Goal: Information Seeking & Learning: Learn about a topic

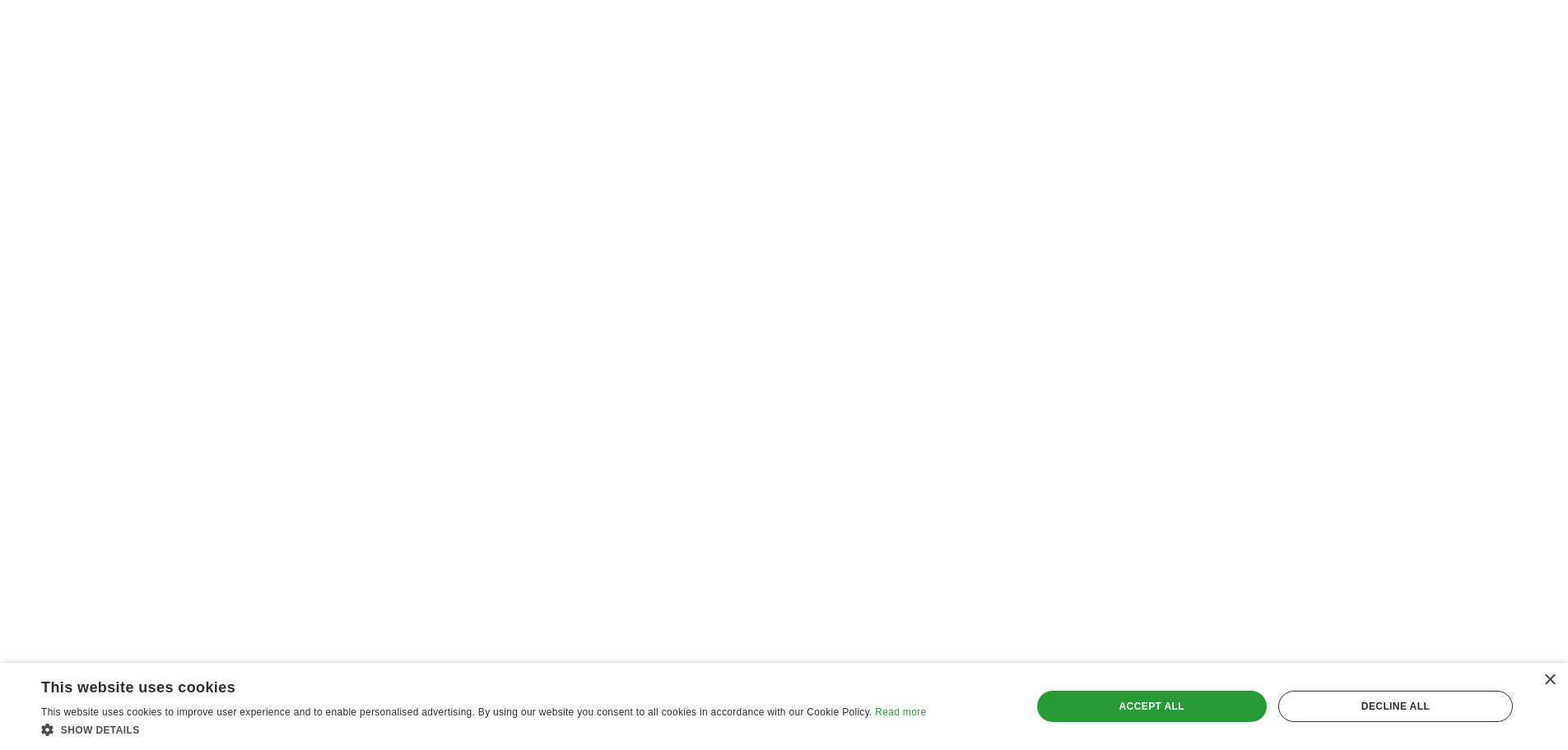
scroll to position [2387, 0]
click at [1196, 705] on div "Accept all" at bounding box center [1152, 706] width 230 height 31
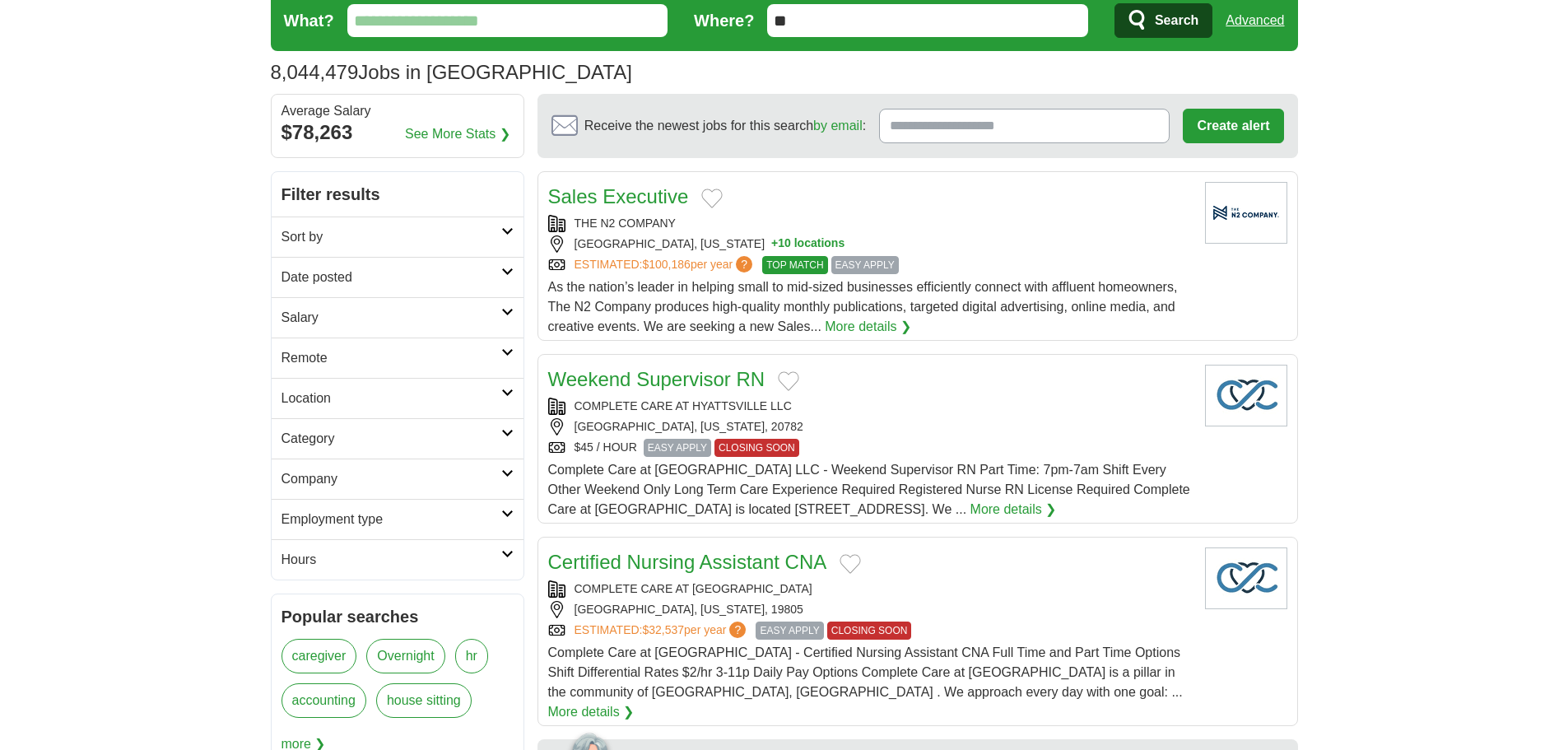
scroll to position [0, 0]
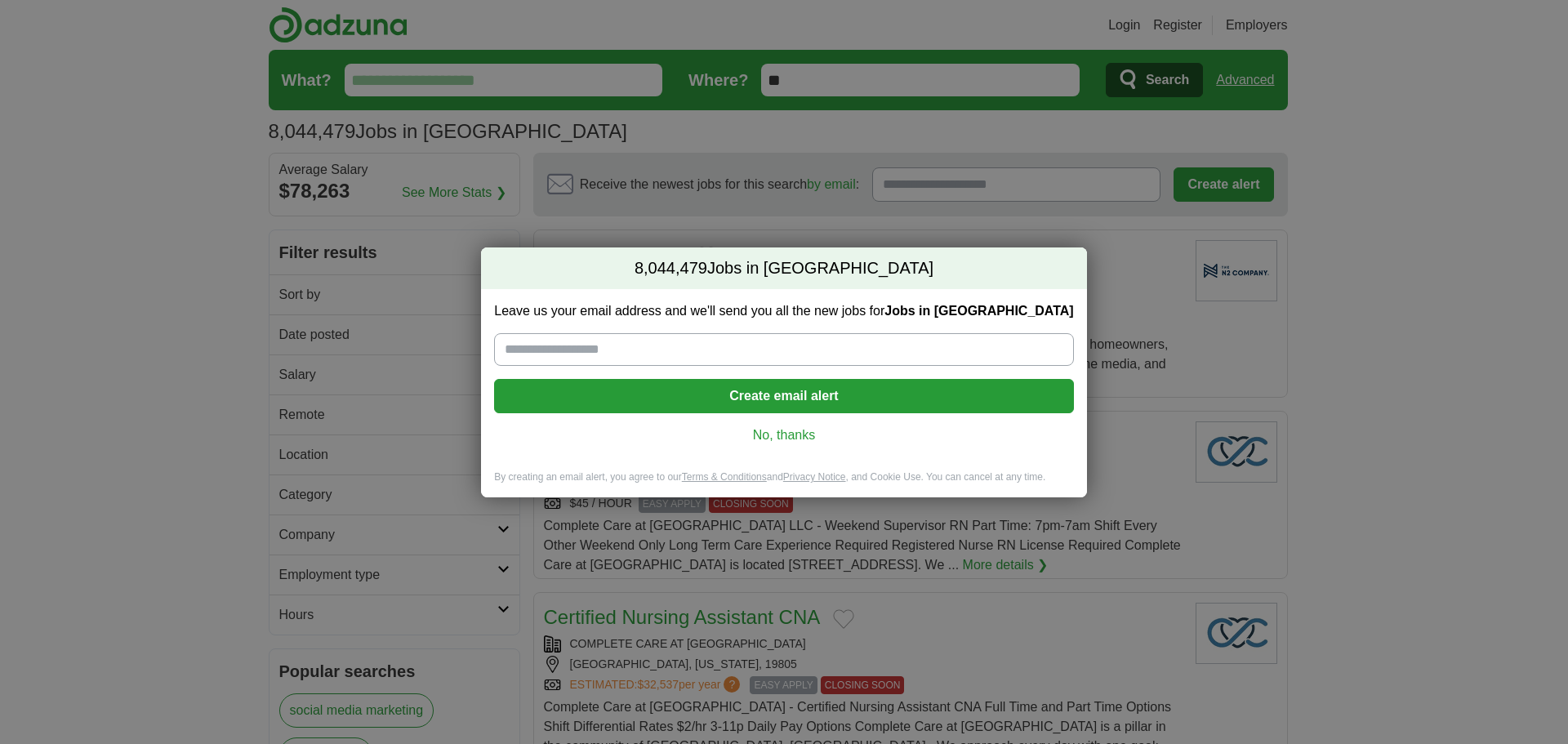
click at [798, 437] on link "No, thanks" at bounding box center [783, 435] width 553 height 18
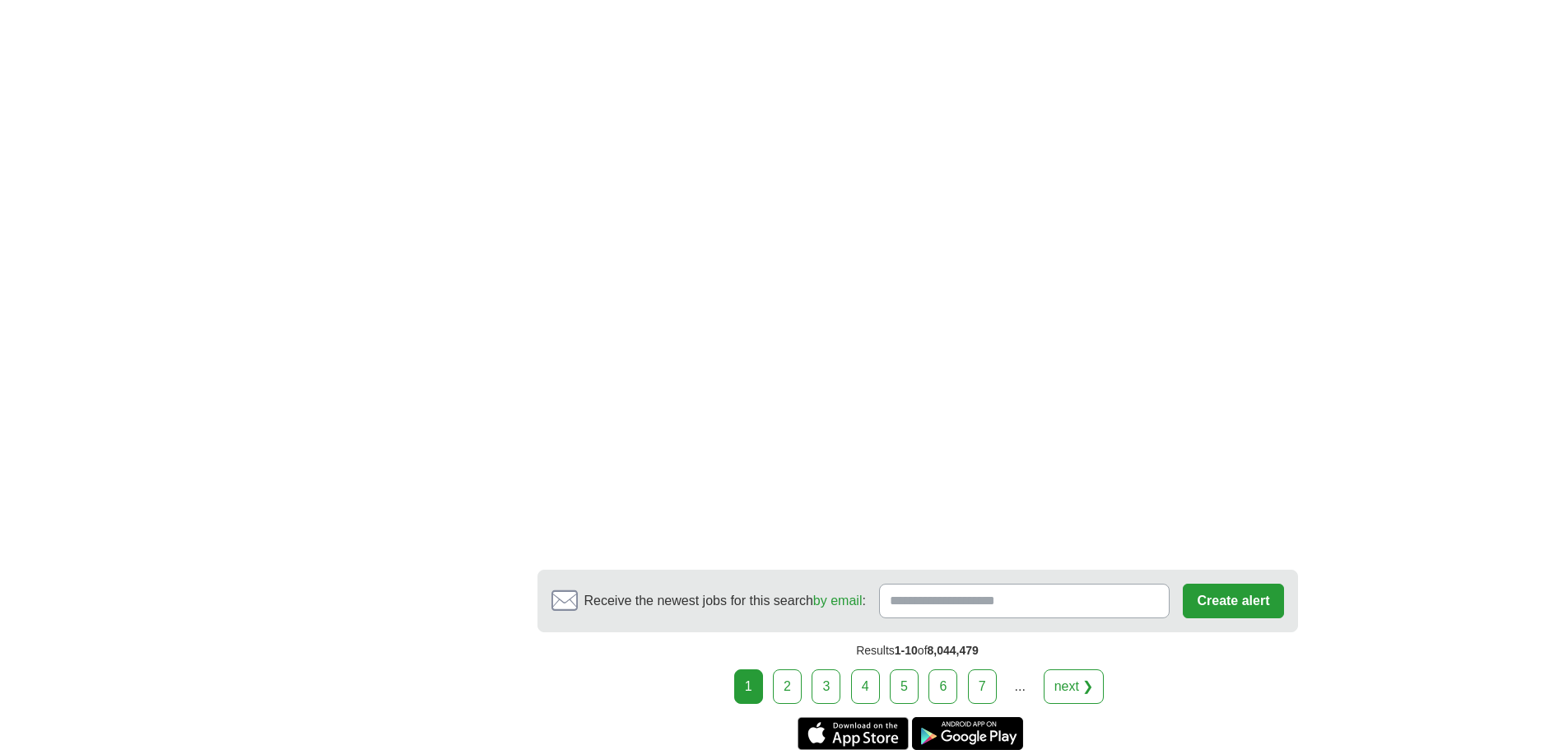
scroll to position [2951, 0]
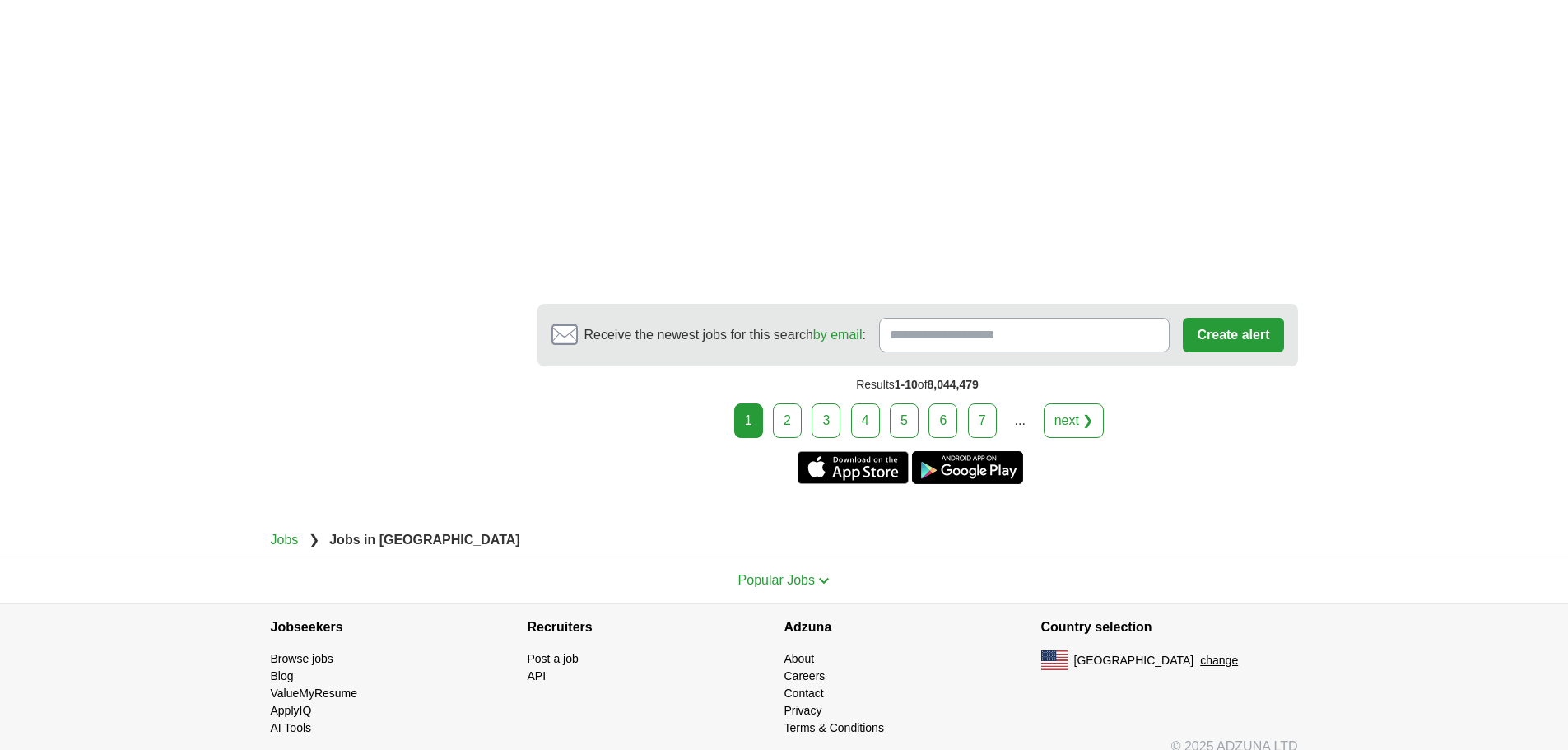
click at [792, 403] on link "2" at bounding box center [787, 420] width 28 height 35
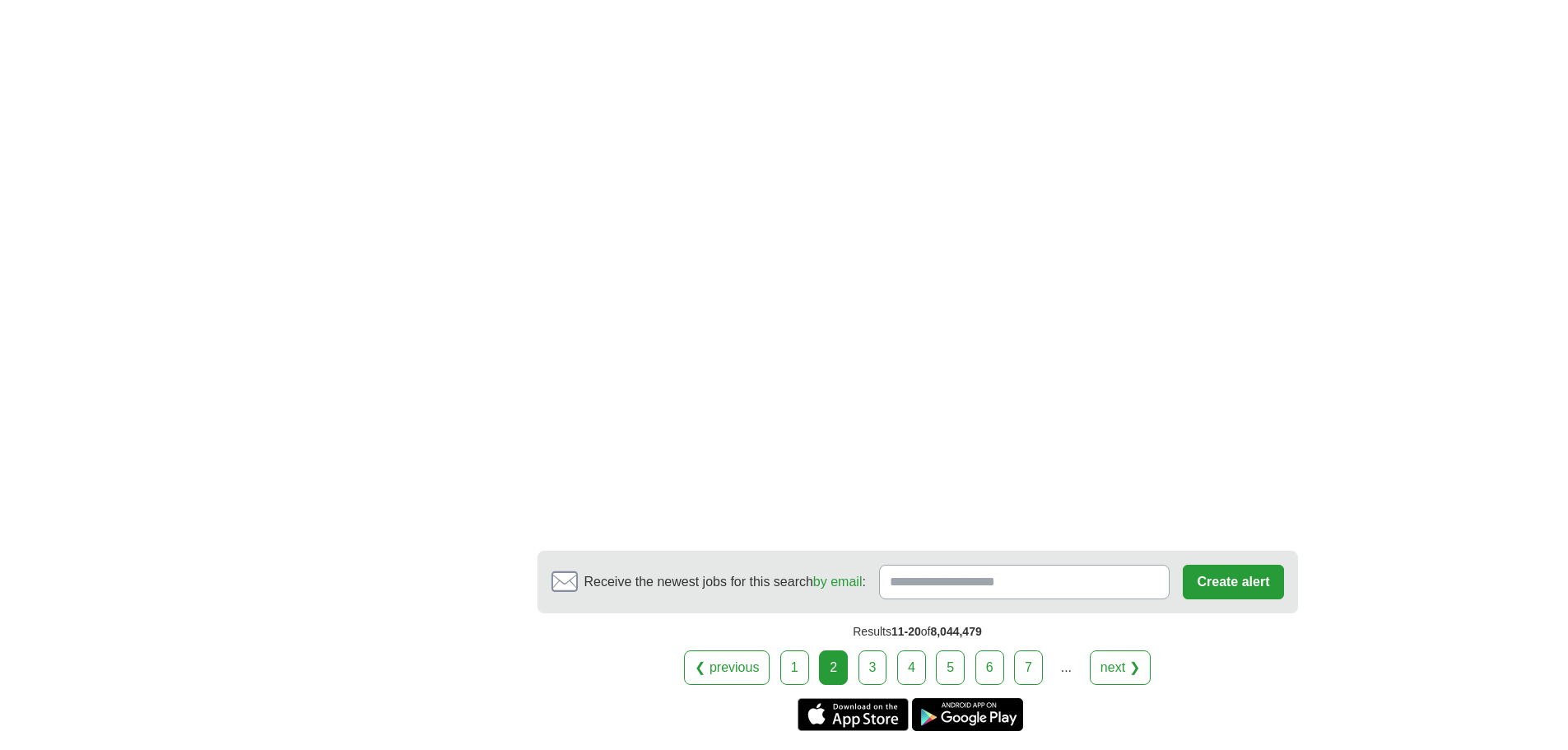
scroll to position [2514, 0]
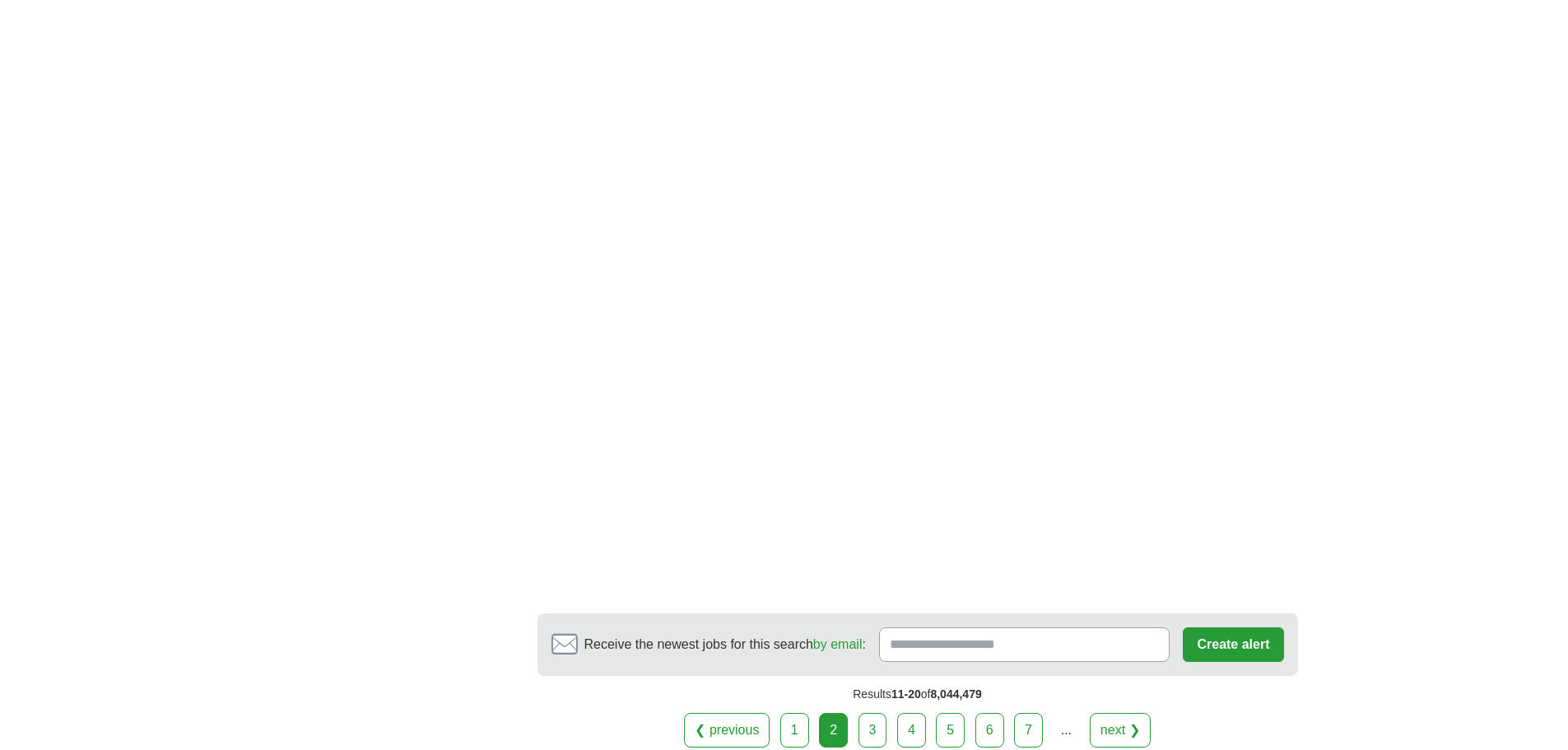
click at [866, 725] on link "3" at bounding box center [873, 730] width 28 height 35
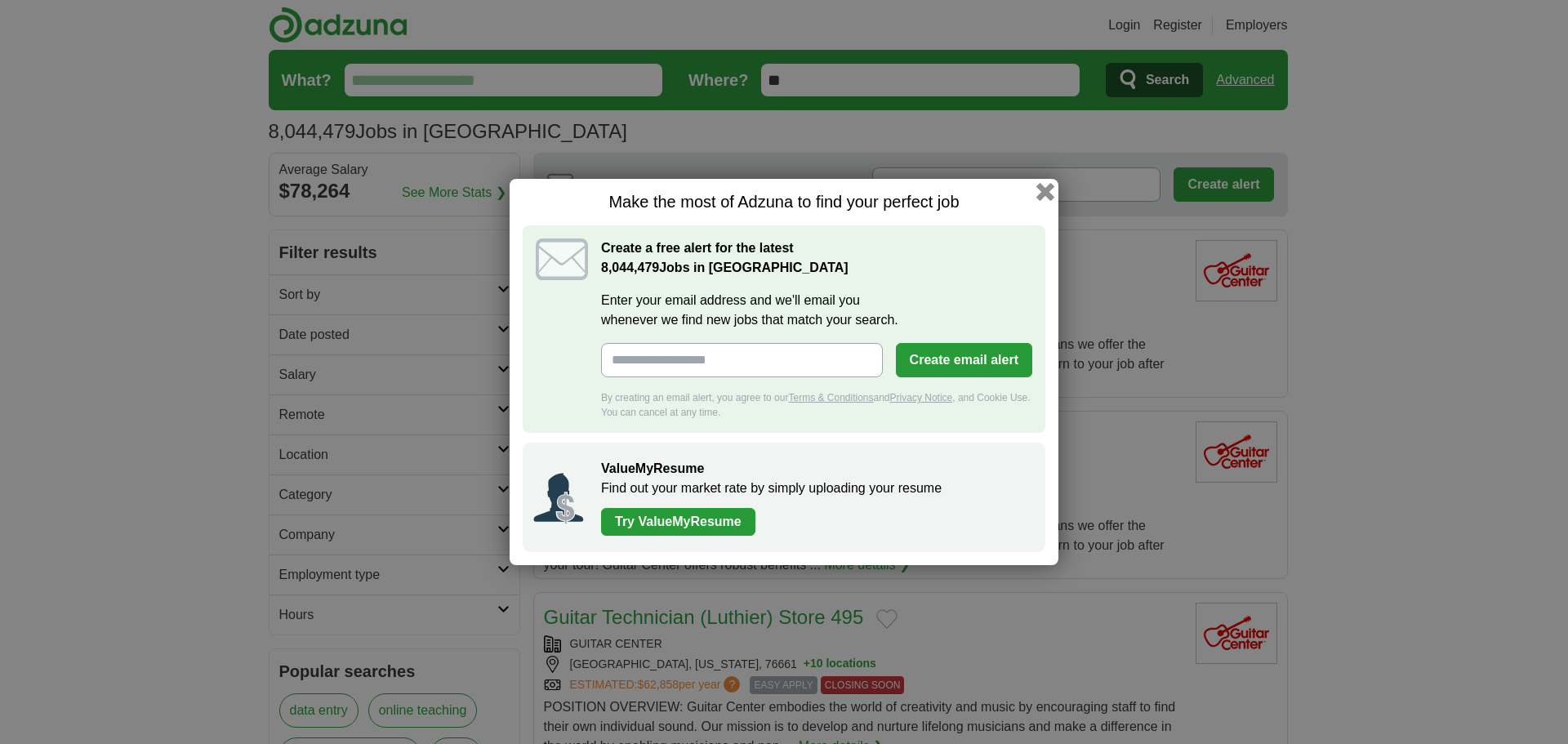
click at [1046, 191] on button "button" at bounding box center [1046, 192] width 18 height 18
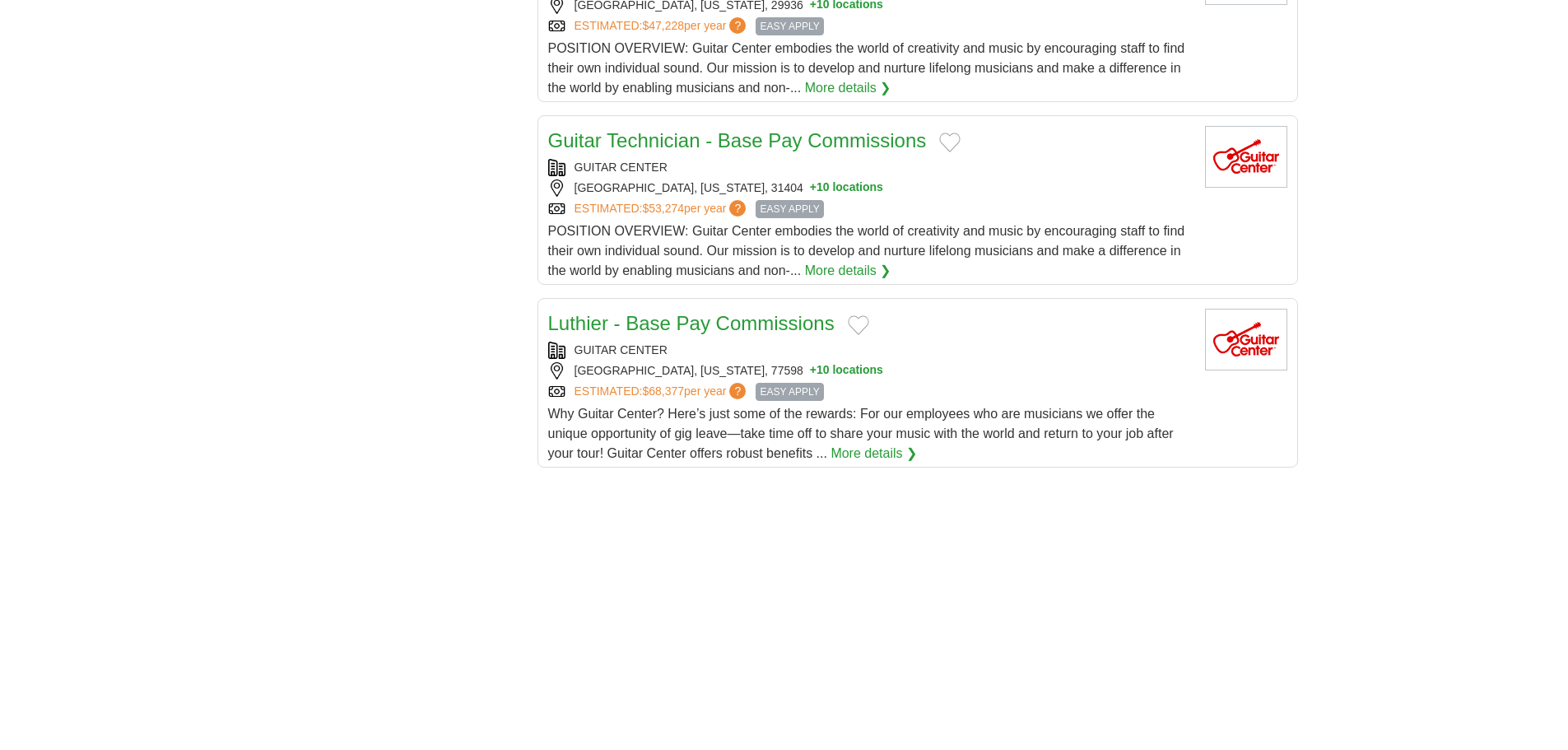
scroll to position [2058, 0]
